Goal: Task Accomplishment & Management: Complete application form

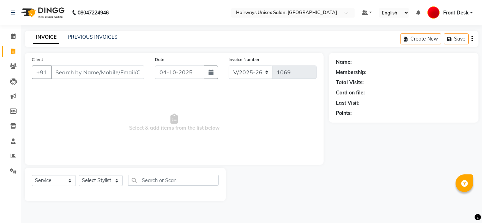
select select "786"
select select "service"
click at [105, 73] on input "Client" at bounding box center [98, 72] width 94 height 13
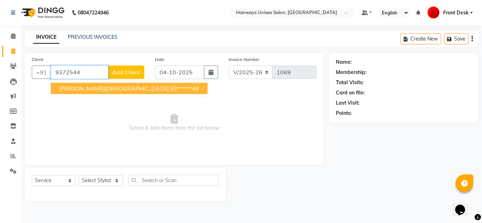
click at [120, 92] on button "KRISH JAIN 93******48" at bounding box center [129, 88] width 157 height 11
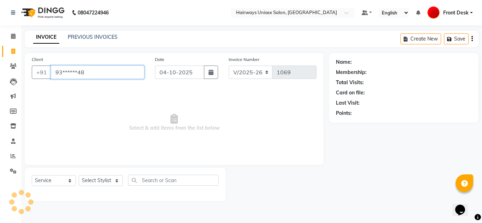
type input "93******48"
select select "1: Object"
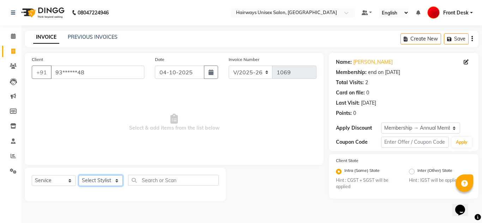
click at [99, 182] on select "Select Stylist ALI MALIK ALIM SHEIKH bablu Front Desk GULFAM Kamal Salmani POOJ…" at bounding box center [101, 180] width 44 height 11
select select "13183"
click at [79, 175] on select "Select Stylist ALI MALIK ALIM SHEIKH bablu Front Desk GULFAM Kamal Salmani POOJ…" at bounding box center [101, 180] width 44 height 11
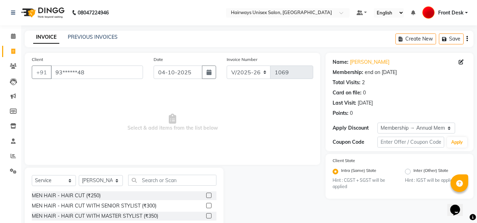
click at [206, 216] on label at bounding box center [208, 216] width 5 height 5
click at [206, 216] on input "checkbox" at bounding box center [208, 216] width 5 height 5
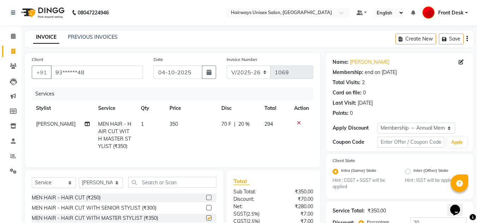
checkbox input "false"
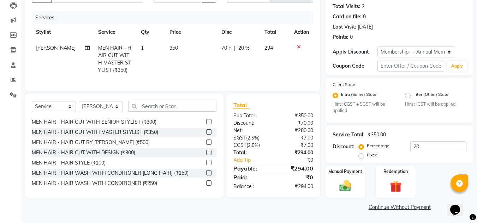
scroll to position [14, 0]
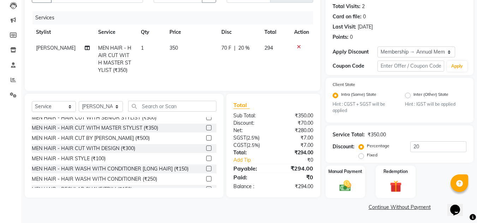
click at [210, 192] on div at bounding box center [211, 189] width 10 height 9
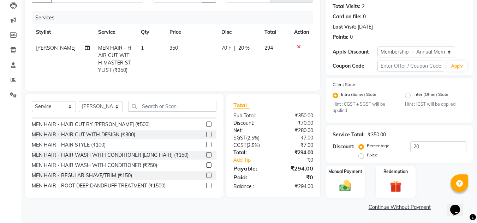
scroll to position [28, 0]
click at [206, 178] on label at bounding box center [208, 175] width 5 height 5
click at [206, 178] on input "checkbox" at bounding box center [208, 175] width 5 height 5
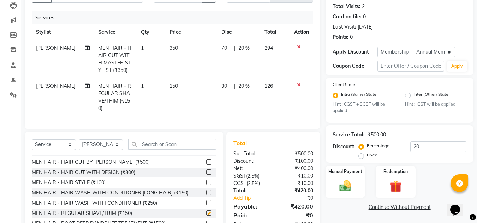
checkbox input "false"
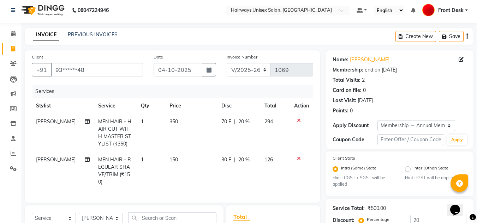
scroll to position [0, 0]
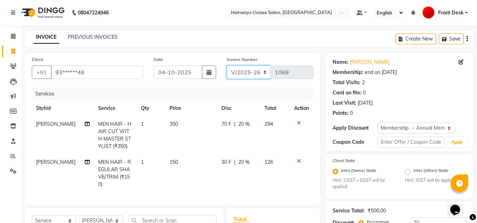
drag, startPoint x: 238, startPoint y: 71, endPoint x: 237, endPoint y: 77, distance: 5.3
click at [238, 71] on select "INV/25-26 V/2025-26" at bounding box center [249, 72] width 44 height 13
select select "6958"
click at [227, 66] on select "INV/25-26 V/2025-26" at bounding box center [249, 72] width 44 height 13
type input "0749"
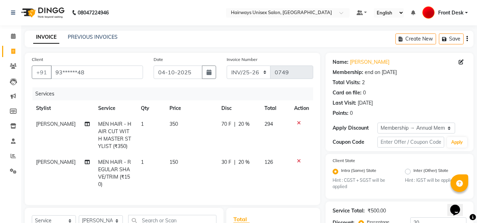
click at [466, 41] on button "button" at bounding box center [466, 39] width 1 height 17
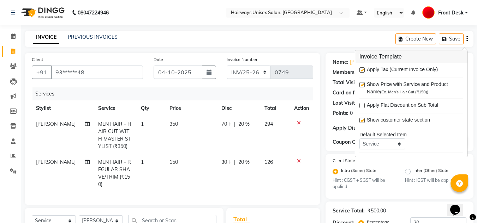
click at [363, 68] on label at bounding box center [361, 69] width 5 height 5
click at [363, 68] on input "checkbox" at bounding box center [361, 70] width 5 height 5
checkbox input "false"
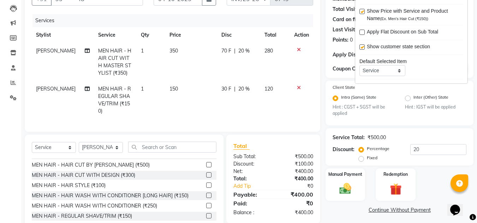
scroll to position [97, 0]
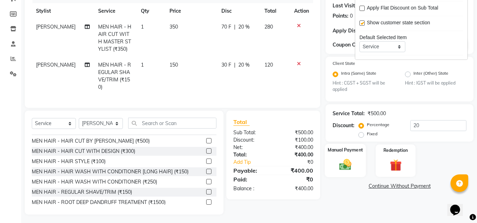
click at [353, 160] on img at bounding box center [345, 165] width 20 height 14
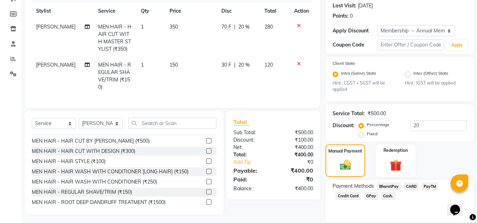
click at [381, 196] on span "Cash." at bounding box center [388, 196] width 14 height 8
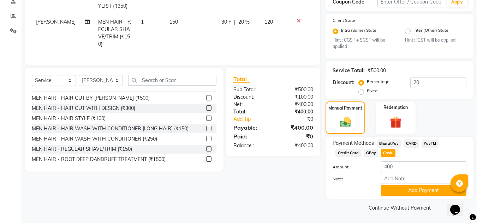
scroll to position [141, 0]
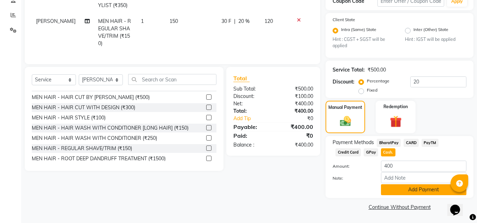
click at [386, 192] on button "Add Payment" at bounding box center [423, 190] width 85 height 11
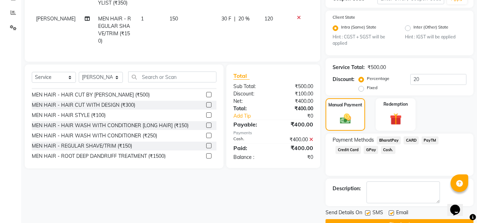
scroll to position [161, 0]
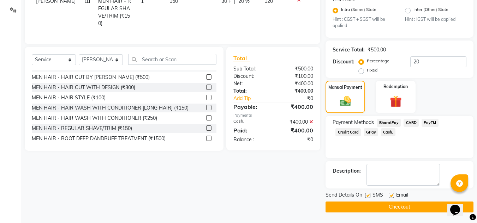
click at [366, 194] on label at bounding box center [367, 195] width 5 height 5
click at [366, 194] on input "checkbox" at bounding box center [367, 196] width 5 height 5
checkbox input "false"
click at [369, 205] on button "Checkout" at bounding box center [399, 207] width 148 height 11
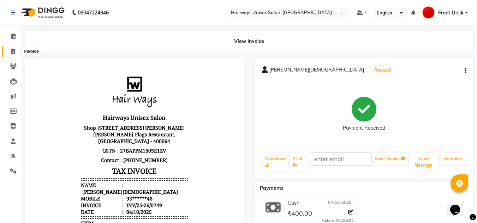
click at [16, 52] on span at bounding box center [13, 52] width 12 height 8
select select "786"
select select "service"
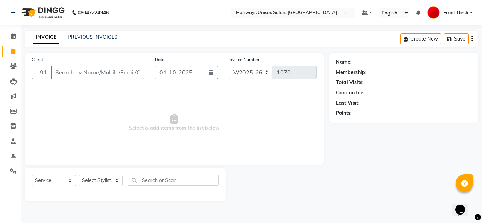
click at [275, 136] on span "Select & add items from the list below" at bounding box center [174, 123] width 285 height 71
click at [455, 82] on div "Total Visits:" at bounding box center [404, 82] width 136 height 7
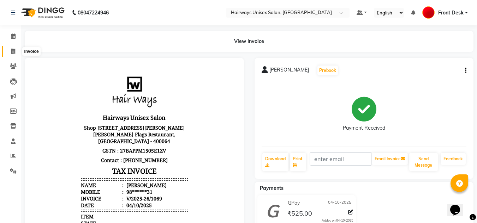
click at [12, 50] on icon at bounding box center [13, 51] width 4 height 5
select select "service"
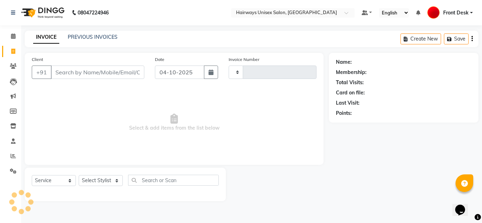
type input "1070"
select select "786"
select select "service"
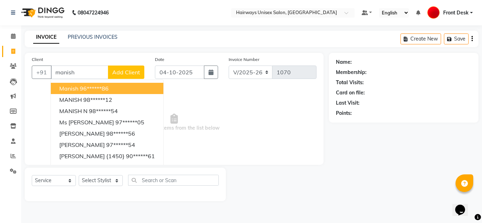
click at [80, 89] on ngb-highlight "96******86" at bounding box center [94, 88] width 29 height 7
type input "96******86"
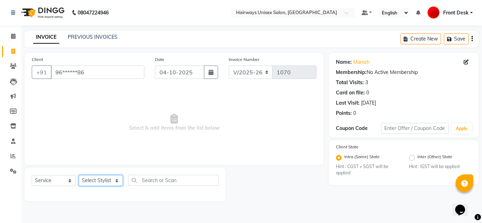
click at [95, 182] on select "Select Stylist ALI MALIK ALIM SHEIKH bablu Front Desk GULFAM Kamal Salmani POOJ…" at bounding box center [101, 180] width 44 height 11
select select "13184"
click at [79, 175] on select "Select Stylist ALI MALIK ALIM SHEIKH bablu Front Desk GULFAM Kamal Salmani POOJ…" at bounding box center [101, 180] width 44 height 11
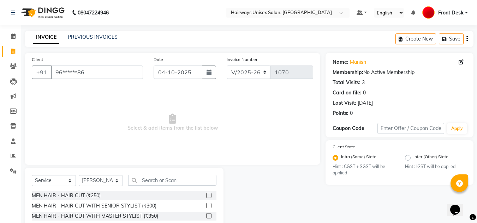
click at [206, 206] on label at bounding box center [208, 205] width 5 height 5
click at [206, 206] on input "checkbox" at bounding box center [208, 206] width 5 height 5
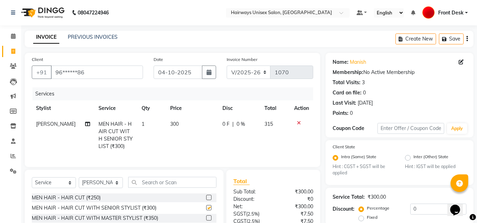
checkbox input "false"
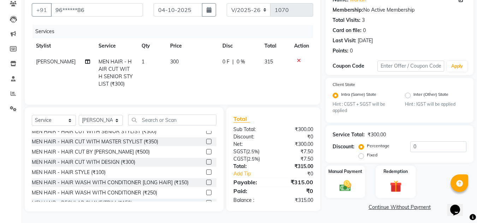
scroll to position [28, 0]
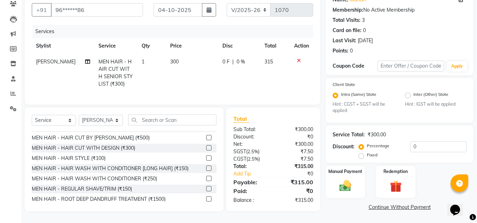
click at [206, 190] on label at bounding box center [208, 188] width 5 height 5
click at [206, 190] on input "checkbox" at bounding box center [208, 189] width 5 height 5
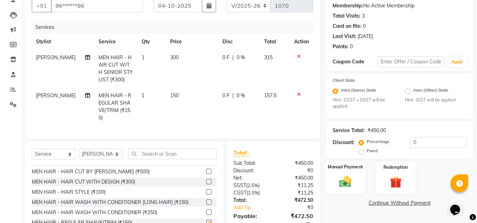
checkbox input "false"
click at [354, 172] on div "Manual Payment" at bounding box center [345, 178] width 41 height 34
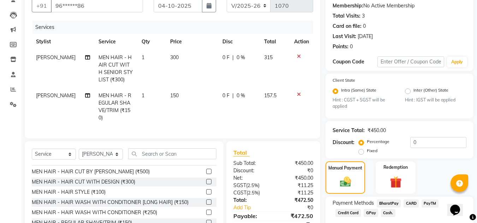
click at [364, 215] on span "GPay" at bounding box center [371, 213] width 14 height 8
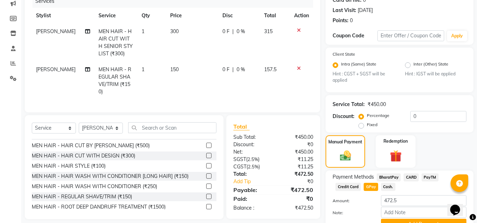
scroll to position [127, 0]
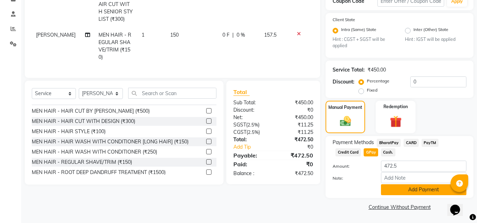
click at [419, 192] on button "Add Payment" at bounding box center [423, 190] width 85 height 11
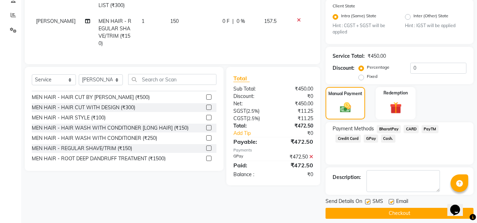
scroll to position [148, 0]
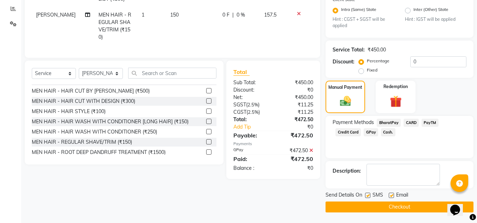
click at [368, 198] on label at bounding box center [367, 195] width 5 height 5
click at [368, 198] on input "checkbox" at bounding box center [367, 196] width 5 height 5
checkbox input "false"
click at [365, 212] on button "Checkout" at bounding box center [399, 207] width 148 height 11
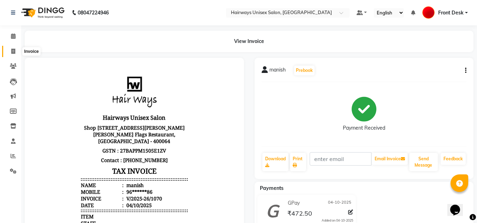
click at [14, 54] on span at bounding box center [13, 52] width 12 height 8
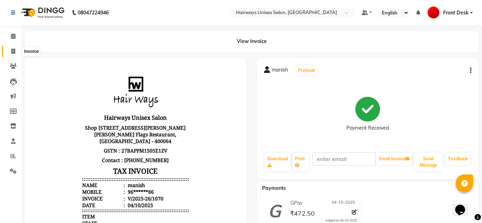
select select "service"
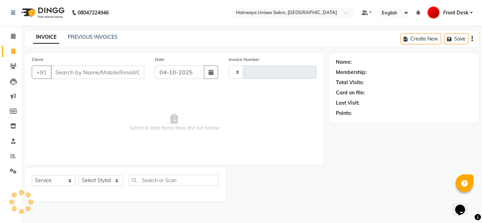
type input "1071"
select select "786"
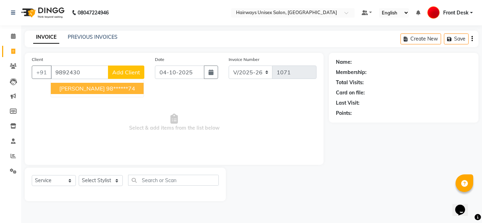
click at [92, 91] on span "MEGHALI REDKAR" at bounding box center [82, 88] width 46 height 7
type input "98******74"
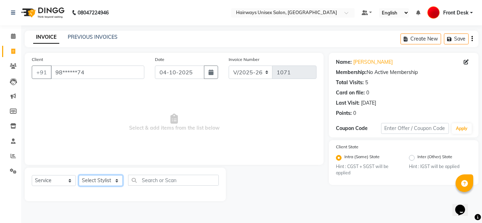
click at [109, 181] on select "Select Stylist ALI MALIK ALIM SHEIKH bablu Front Desk GULFAM Kamal Salmani POOJ…" at bounding box center [101, 180] width 44 height 11
select select "54499"
click at [79, 175] on select "Select Stylist ALI MALIK ALIM SHEIKH bablu Front Desk GULFAM Kamal Salmani POOJ…" at bounding box center [101, 180] width 44 height 11
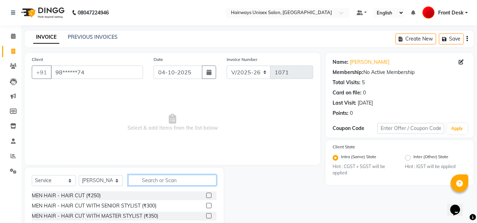
click at [198, 182] on input "text" at bounding box center [172, 180] width 88 height 11
type input "h"
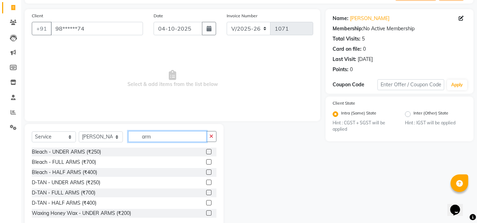
scroll to position [59, 0]
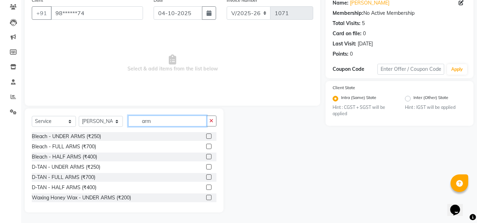
click at [185, 122] on input "arm" at bounding box center [167, 121] width 78 height 11
type input "a"
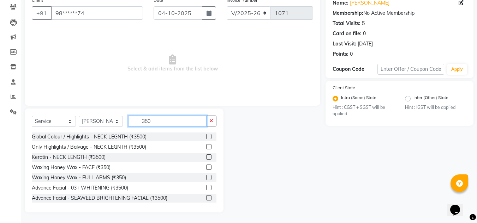
scroll to position [42, 0]
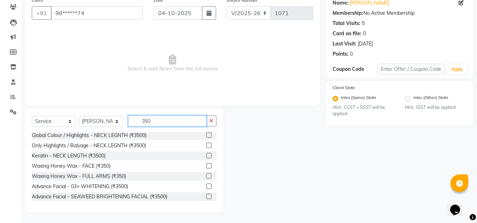
type input "350"
click at [206, 176] on label at bounding box center [208, 176] width 5 height 5
click at [206, 176] on input "checkbox" at bounding box center [208, 176] width 5 height 5
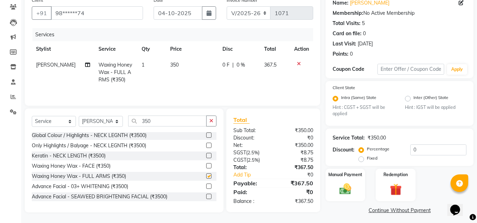
checkbox input "false"
click at [212, 122] on icon "button" at bounding box center [211, 121] width 4 height 5
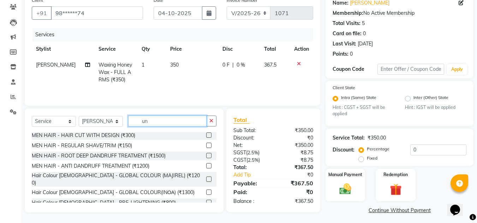
scroll to position [0, 0]
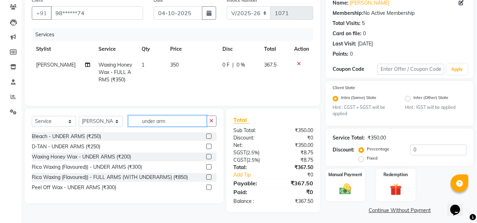
type input "under arm"
click at [209, 158] on label at bounding box center [208, 156] width 5 height 5
click at [209, 158] on input "checkbox" at bounding box center [208, 157] width 5 height 5
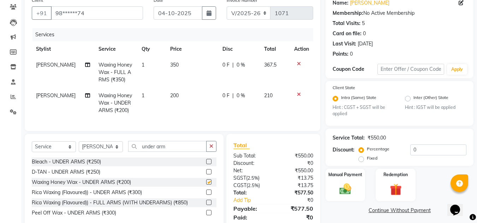
checkbox input "false"
click at [211, 149] on icon "button" at bounding box center [211, 146] width 4 height 5
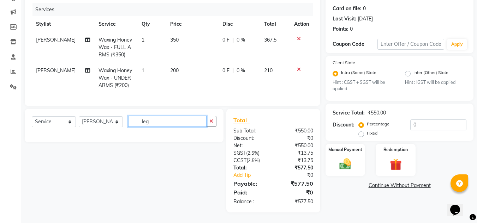
scroll to position [90, 0]
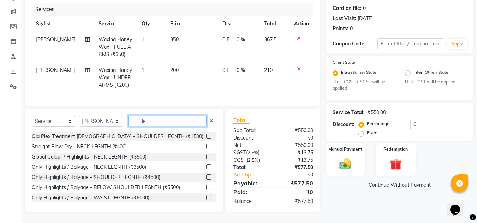
type input "l"
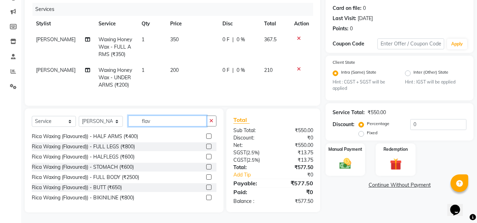
scroll to position [103, 0]
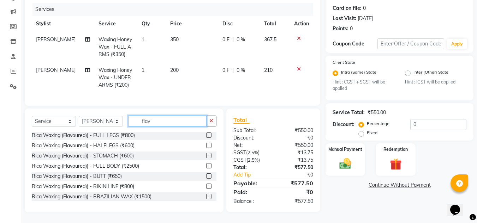
type input "flav"
click at [206, 135] on label at bounding box center [208, 135] width 5 height 5
click at [206, 135] on input "checkbox" at bounding box center [208, 135] width 5 height 5
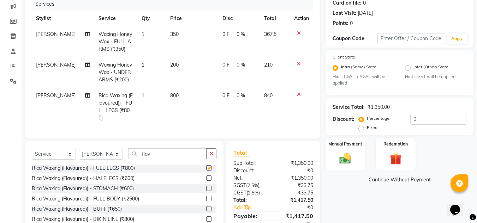
checkbox input "false"
click at [209, 151] on icon "button" at bounding box center [211, 153] width 4 height 5
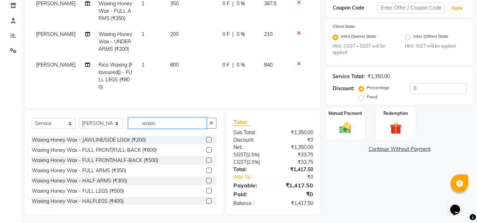
scroll to position [54, 0]
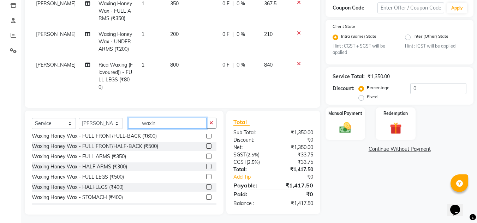
type input "waxin"
click at [206, 176] on label at bounding box center [208, 176] width 5 height 5
click at [206, 176] on input "checkbox" at bounding box center [208, 177] width 5 height 5
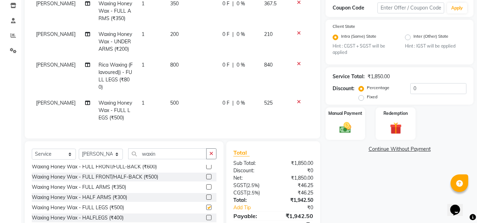
checkbox input "false"
click at [183, 95] on td "500" at bounding box center [192, 110] width 52 height 31
select select "54499"
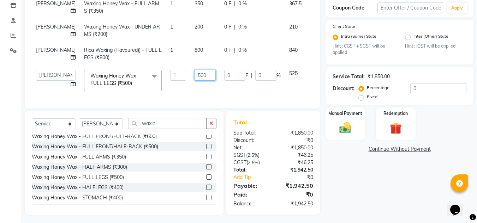
click at [199, 96] on td "500" at bounding box center [205, 81] width 30 height 30
type input "5"
type input "450"
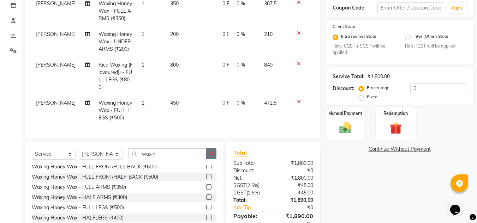
click at [216, 151] on button "button" at bounding box center [211, 154] width 10 height 11
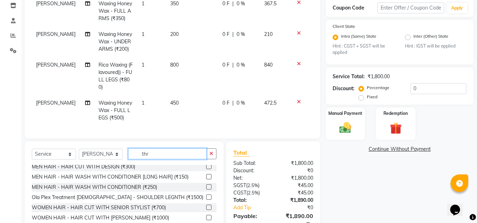
scroll to position [11, 0]
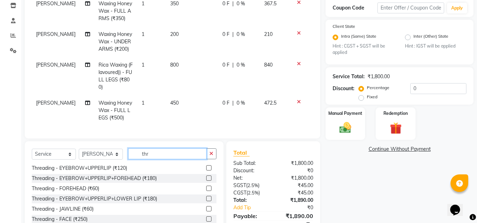
type input "thr"
click at [206, 167] on label at bounding box center [208, 168] width 5 height 5
click at [206, 167] on input "checkbox" at bounding box center [208, 168] width 5 height 5
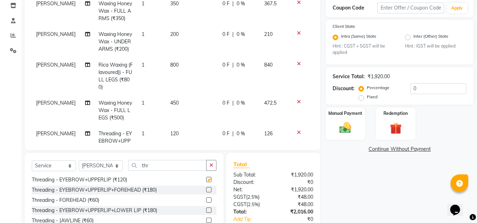
checkbox input "false"
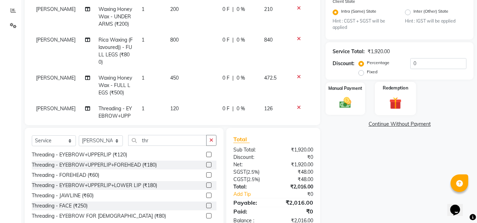
scroll to position [130, 0]
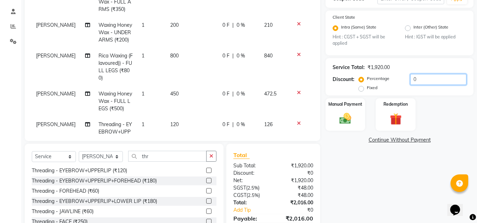
click at [410, 78] on input "0" at bounding box center [438, 79] width 56 height 11
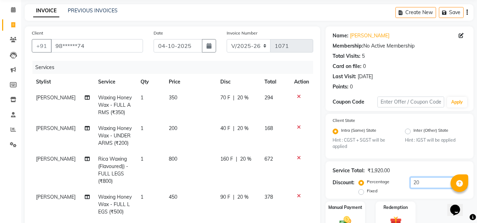
scroll to position [24, 0]
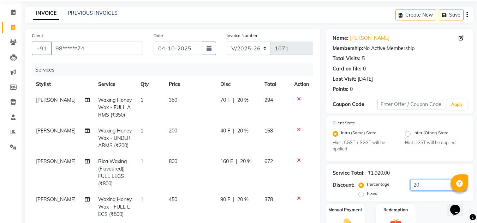
type input "20"
click at [297, 160] on icon at bounding box center [299, 160] width 4 height 5
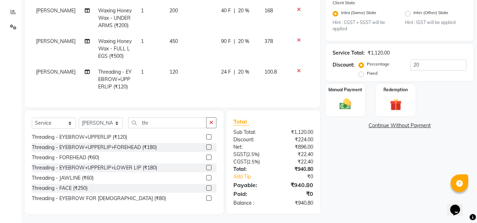
scroll to position [146, 0]
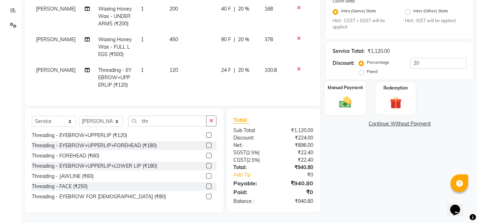
click at [351, 106] on img at bounding box center [345, 103] width 20 height 14
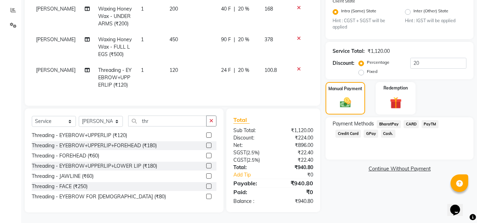
click at [364, 135] on span "GPay" at bounding box center [371, 134] width 14 height 8
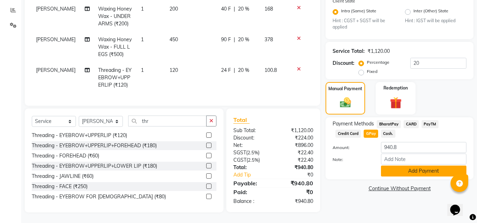
click at [391, 168] on button "Add Payment" at bounding box center [423, 171] width 85 height 11
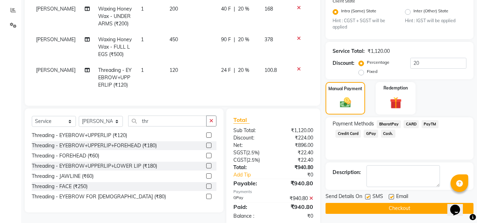
click at [392, 208] on button "Checkout" at bounding box center [399, 208] width 148 height 11
